Goal: Download file/media

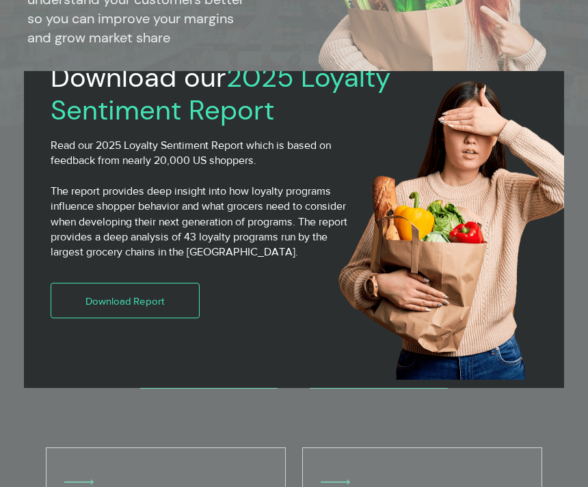
scroll to position [36, 0]
click at [176, 308] on link "Download Report" at bounding box center [125, 301] width 149 height 36
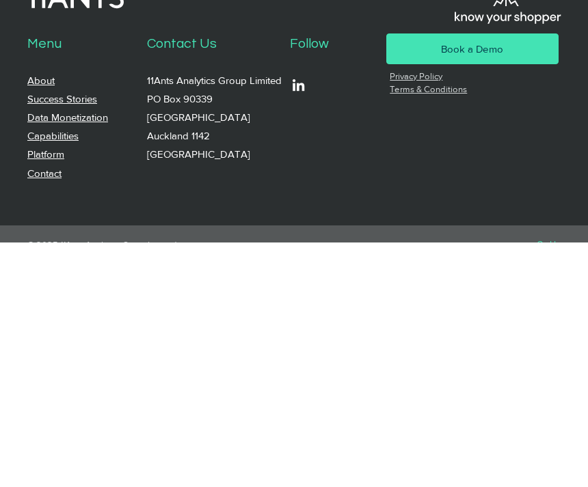
scroll to position [507, 0]
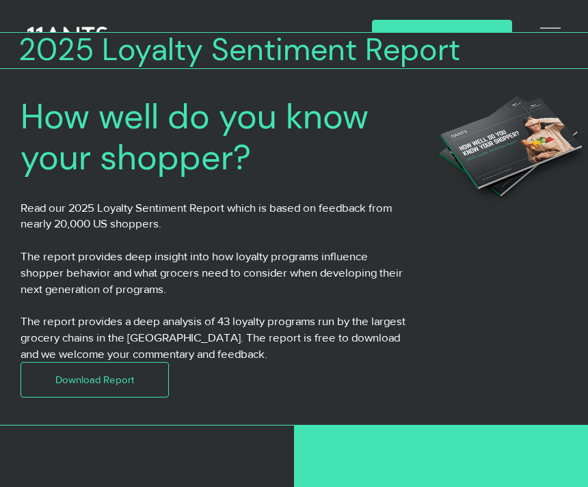
scroll to position [37, 0]
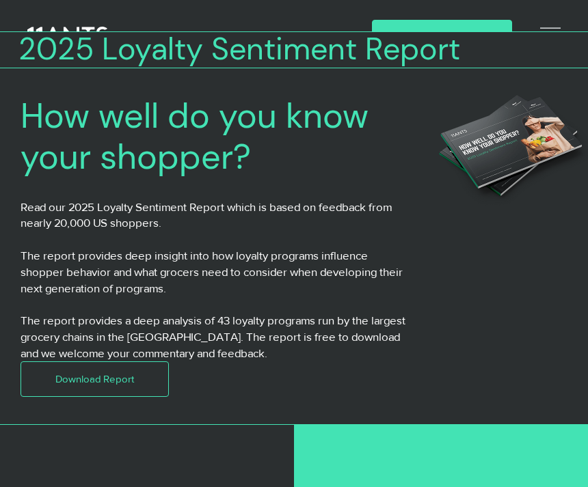
click at [451, 29] on span "2025 Loyalty Sentiment Report" at bounding box center [239, 49] width 442 height 40
click at [454, 22] on link "Book a Demo" at bounding box center [442, 35] width 140 height 31
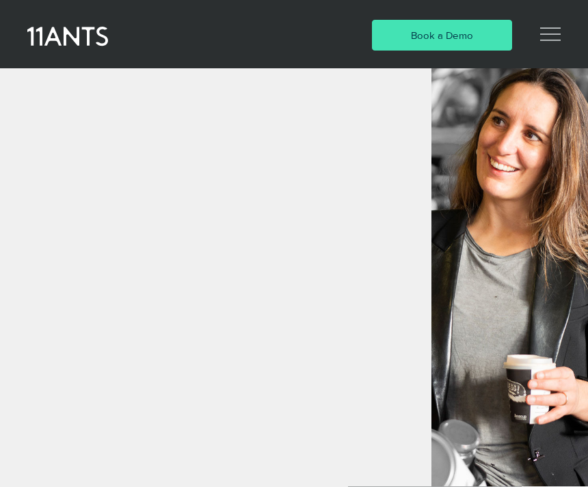
scroll to position [338, 0]
